Goal: Information Seeking & Learning: Learn about a topic

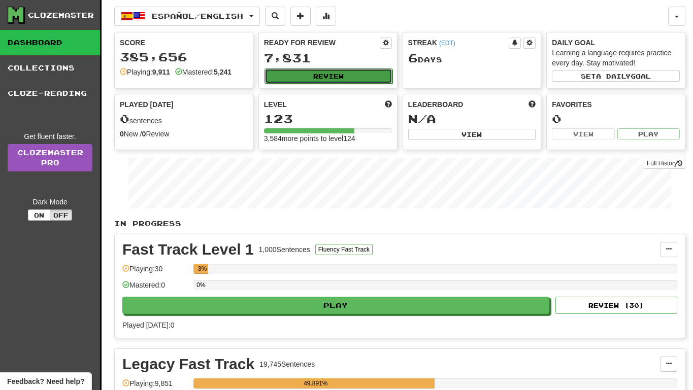
click at [326, 79] on button "Review" at bounding box center [328, 76] width 128 height 15
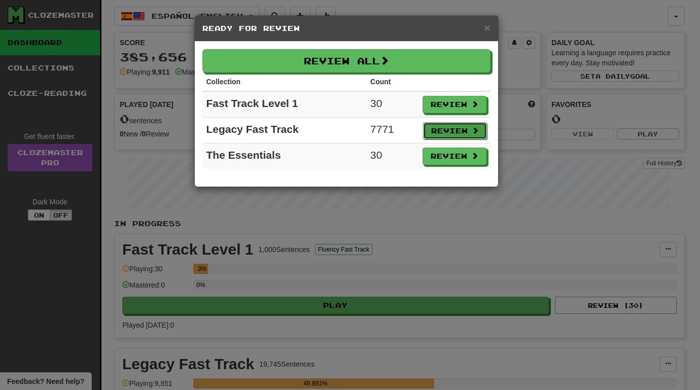
click at [439, 135] on button "Review" at bounding box center [455, 130] width 64 height 17
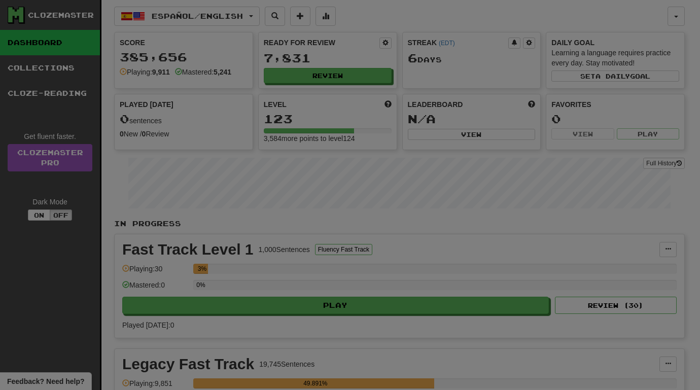
select select "**"
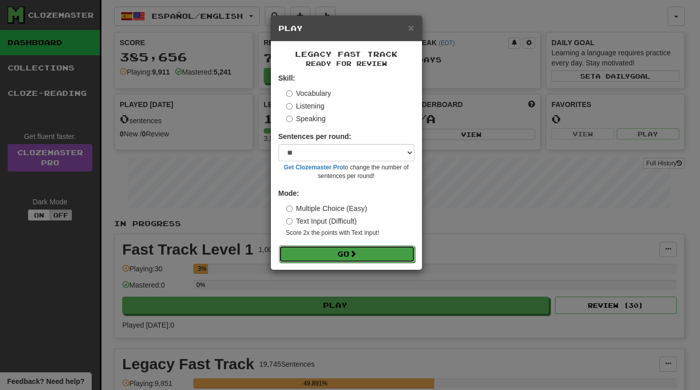
click at [369, 259] on button "Go" at bounding box center [347, 254] width 136 height 17
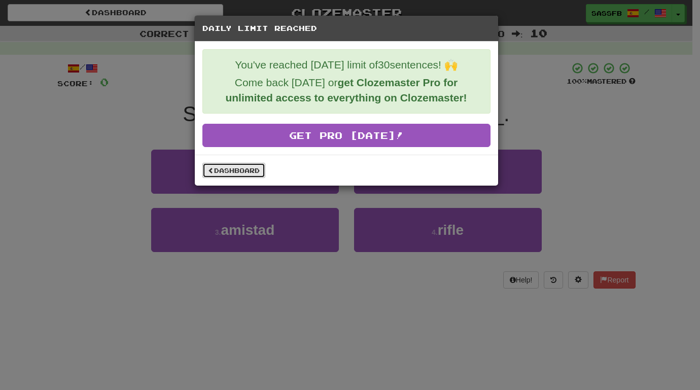
click at [232, 169] on link "Dashboard" at bounding box center [233, 170] width 63 height 15
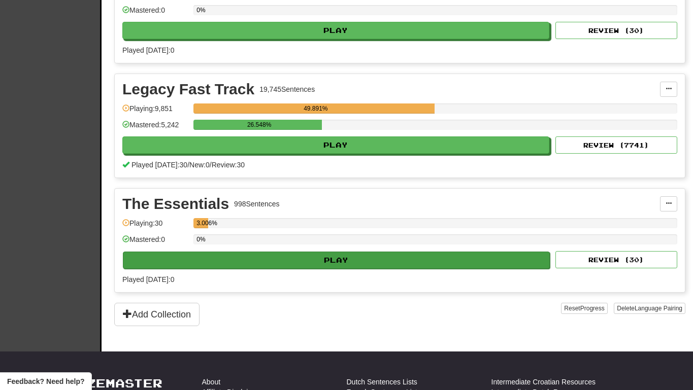
scroll to position [275, 0]
